Goal: Check status: Check status

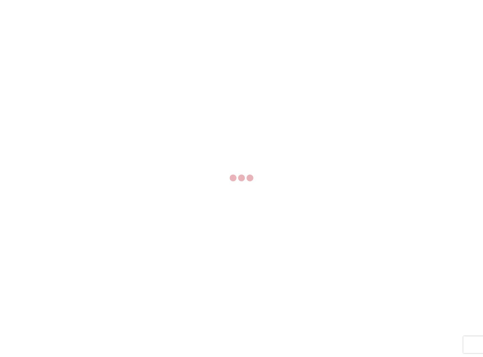
select select "FULL"
select select "LBS"
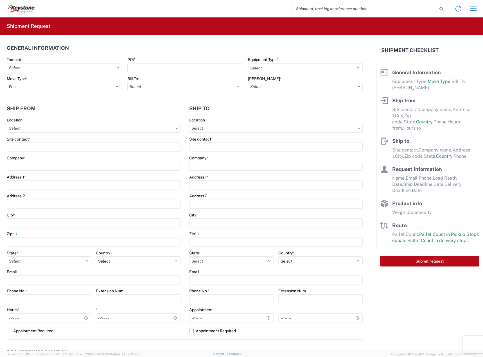
click at [345, 11] on input "search" at bounding box center [365, 8] width 146 height 11
paste input "56714178"
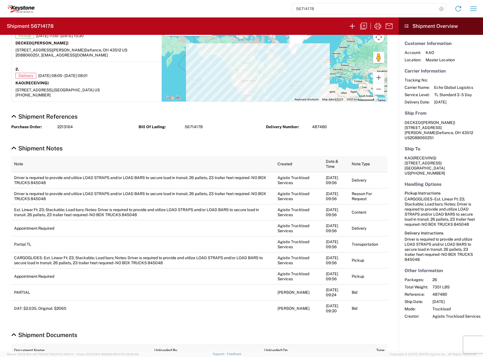
scroll to position [115, 0]
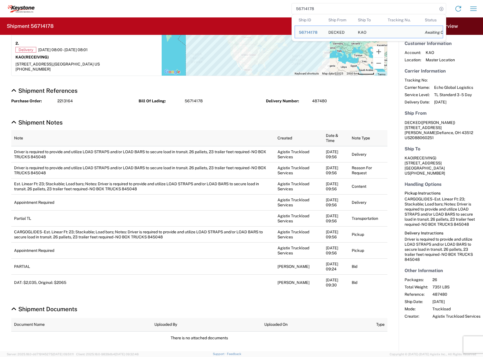
click at [320, 7] on input "56714178" at bounding box center [365, 8] width 146 height 11
paste input "44722"
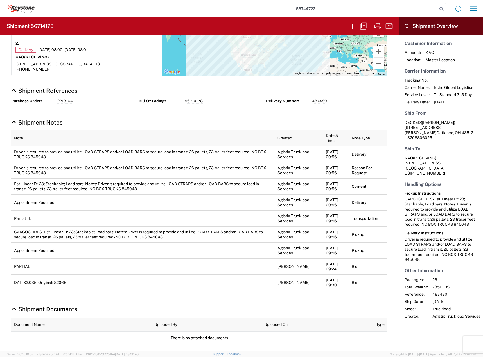
type input "56744722"
